Goal: Information Seeking & Learning: Learn about a topic

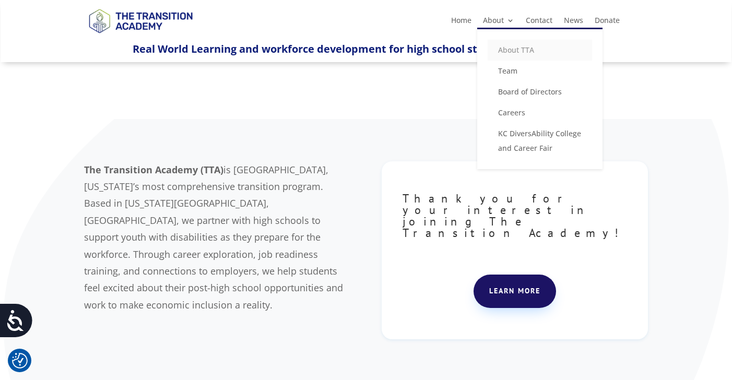
click at [505, 51] on link "About TTA" at bounding box center [540, 50] width 104 height 21
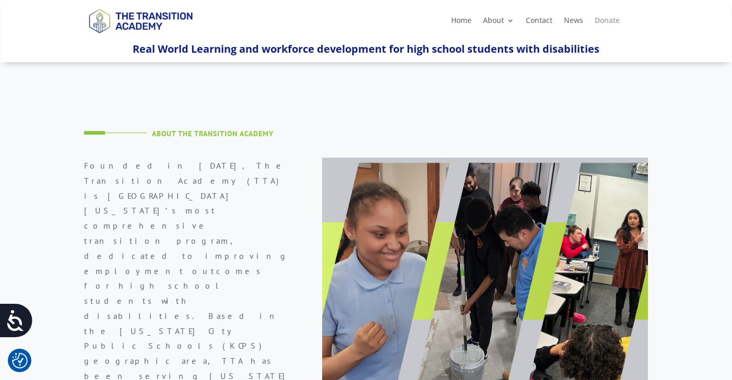
click at [608, 19] on link "Donate" at bounding box center [607, 22] width 25 height 11
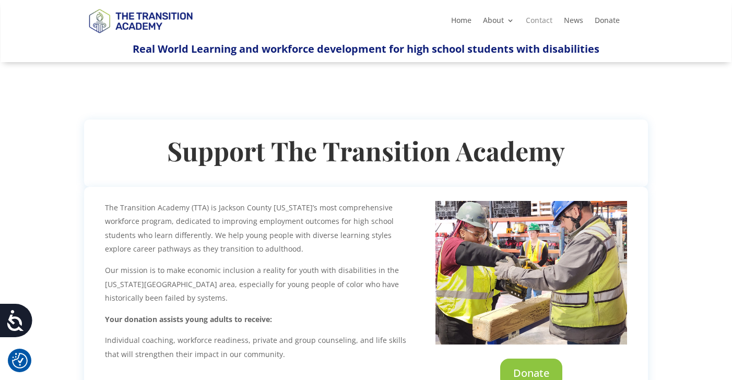
click at [542, 20] on link "Contact" at bounding box center [539, 22] width 27 height 11
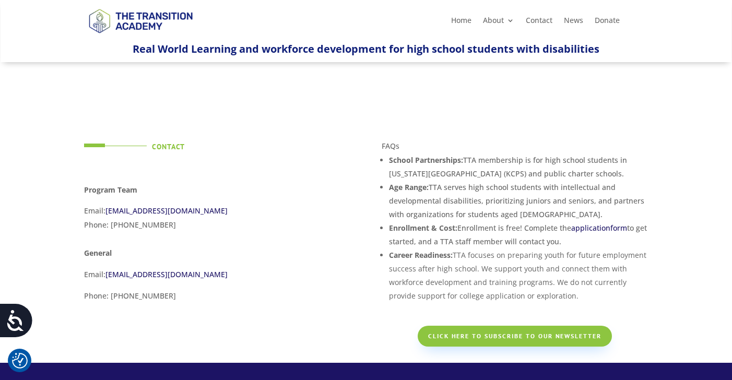
drag, startPoint x: 395, startPoint y: 162, endPoint x: 457, endPoint y: 277, distance: 130.2
click at [457, 277] on ul "School Partnerships: TTA membership is for high school students in Kansas City …" at bounding box center [515, 232] width 266 height 157
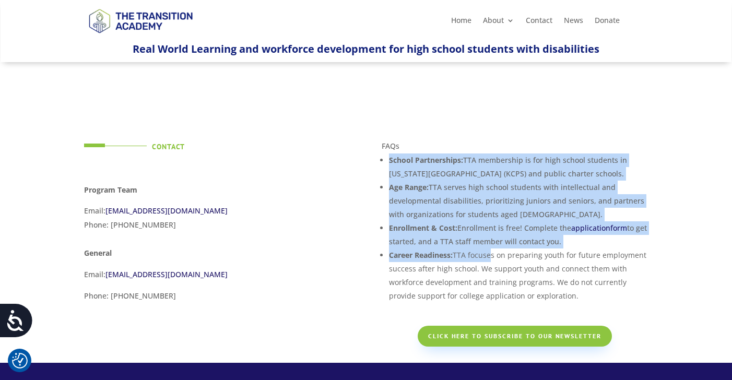
drag, startPoint x: 390, startPoint y: 162, endPoint x: 493, endPoint y: 260, distance: 142.3
click at [494, 261] on ul "School Partnerships: TTA membership is for high school students in Kansas City …" at bounding box center [515, 232] width 266 height 157
click at [493, 260] on li "Career Readiness: TTA focuses on preparing youth for future employment success …" at bounding box center [518, 276] width 259 height 54
